Goal: Task Accomplishment & Management: Manage account settings

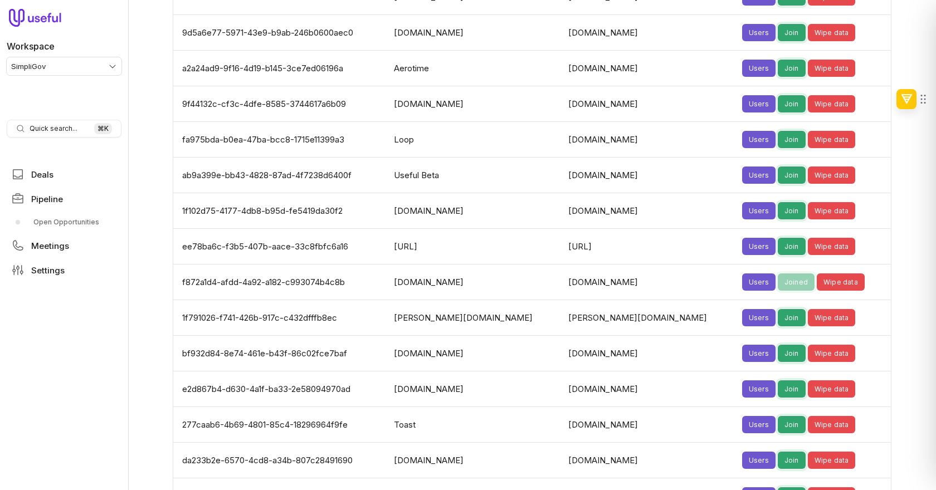
scroll to position [2468, 0]
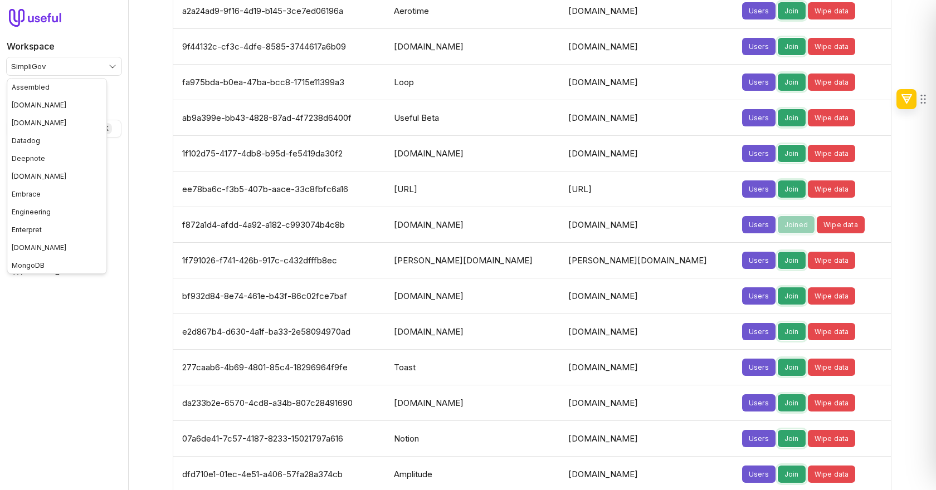
click at [67, 67] on html "Workspace SimpliGov Quick search... ⌘ K Deals Pipeline Open Opportunities Meeti…" at bounding box center [468, 245] width 936 height 490
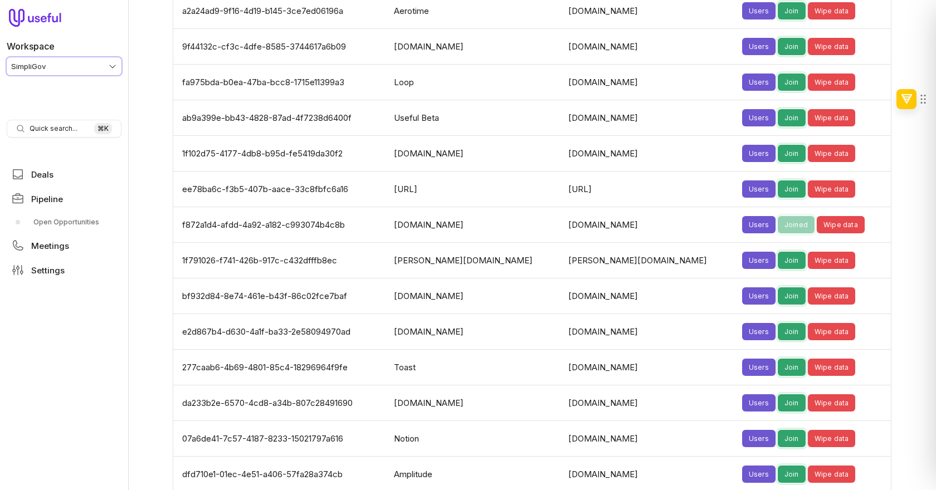
click at [74, 318] on html "Workspace SimpliGov Quick search... ⌘ K Deals Pipeline Open Opportunities Meeti…" at bounding box center [468, 245] width 936 height 490
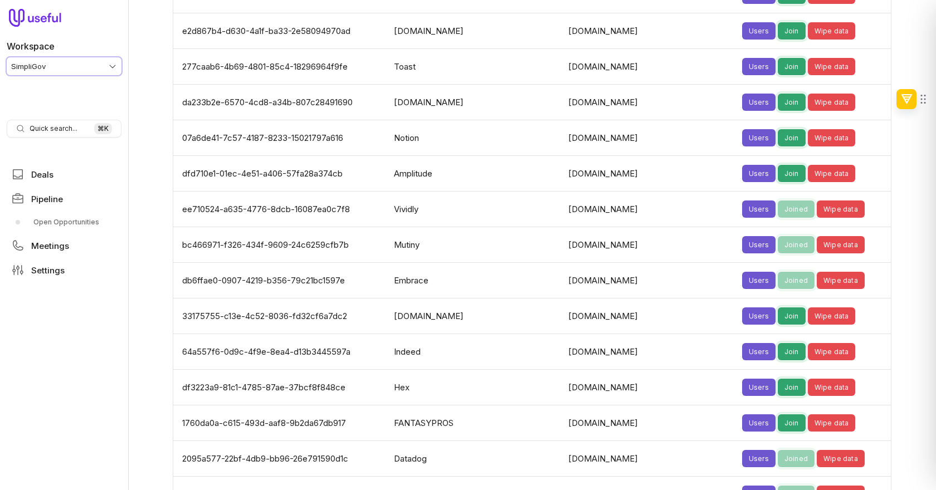
scroll to position [2770, 0]
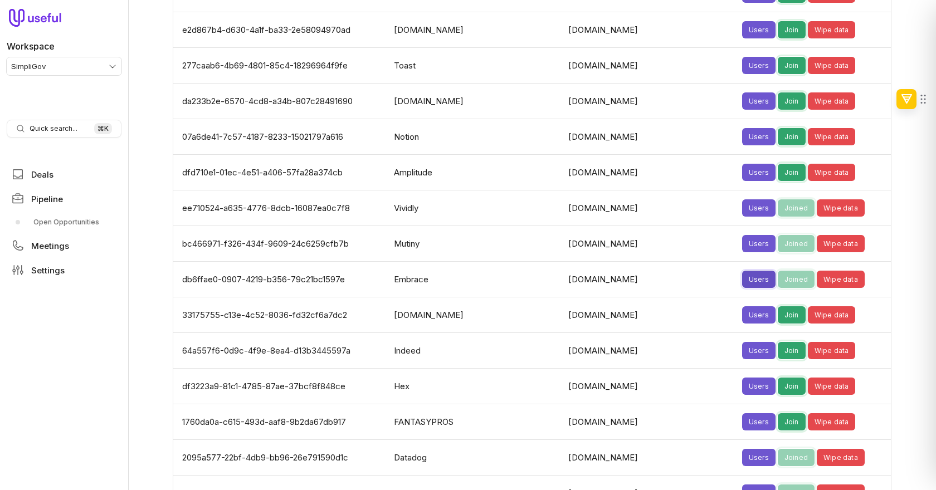
click at [742, 271] on button "Users" at bounding box center [758, 279] width 33 height 17
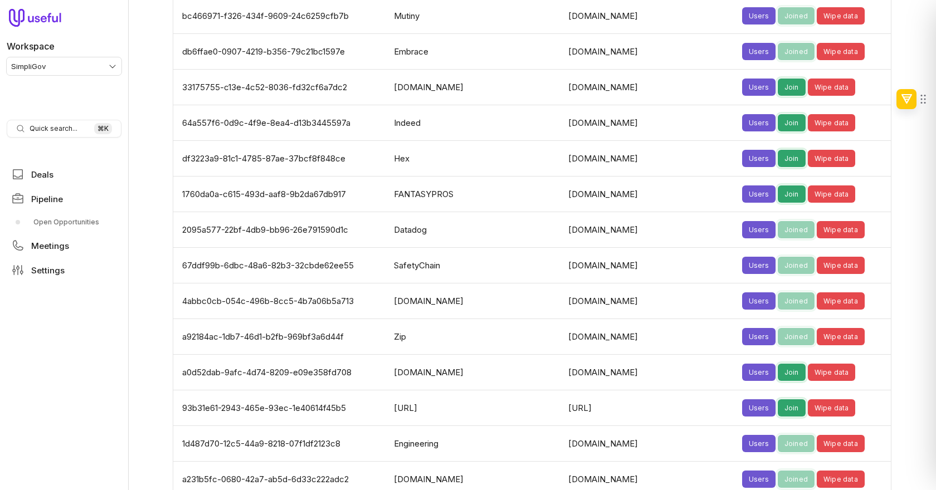
scroll to position [2997, 0]
